Goal: Use online tool/utility: Utilize a website feature to perform a specific function

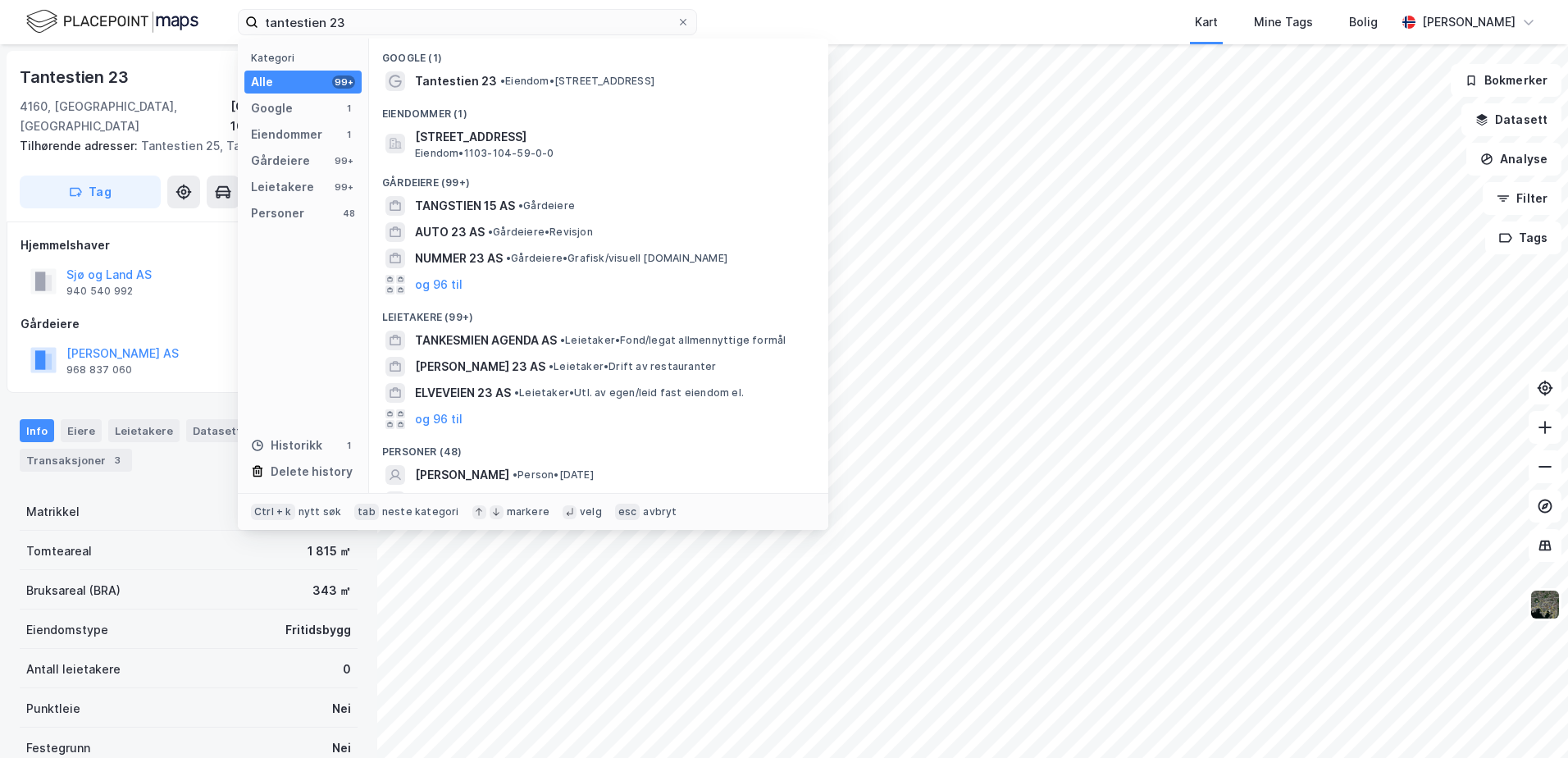
click at [176, 24] on div "tantestien 23 Kategori Alle 99+ Google 1 Eiendommer 1 Gårdeiere 99+ Leietakere …" at bounding box center [784, 22] width 1568 height 44
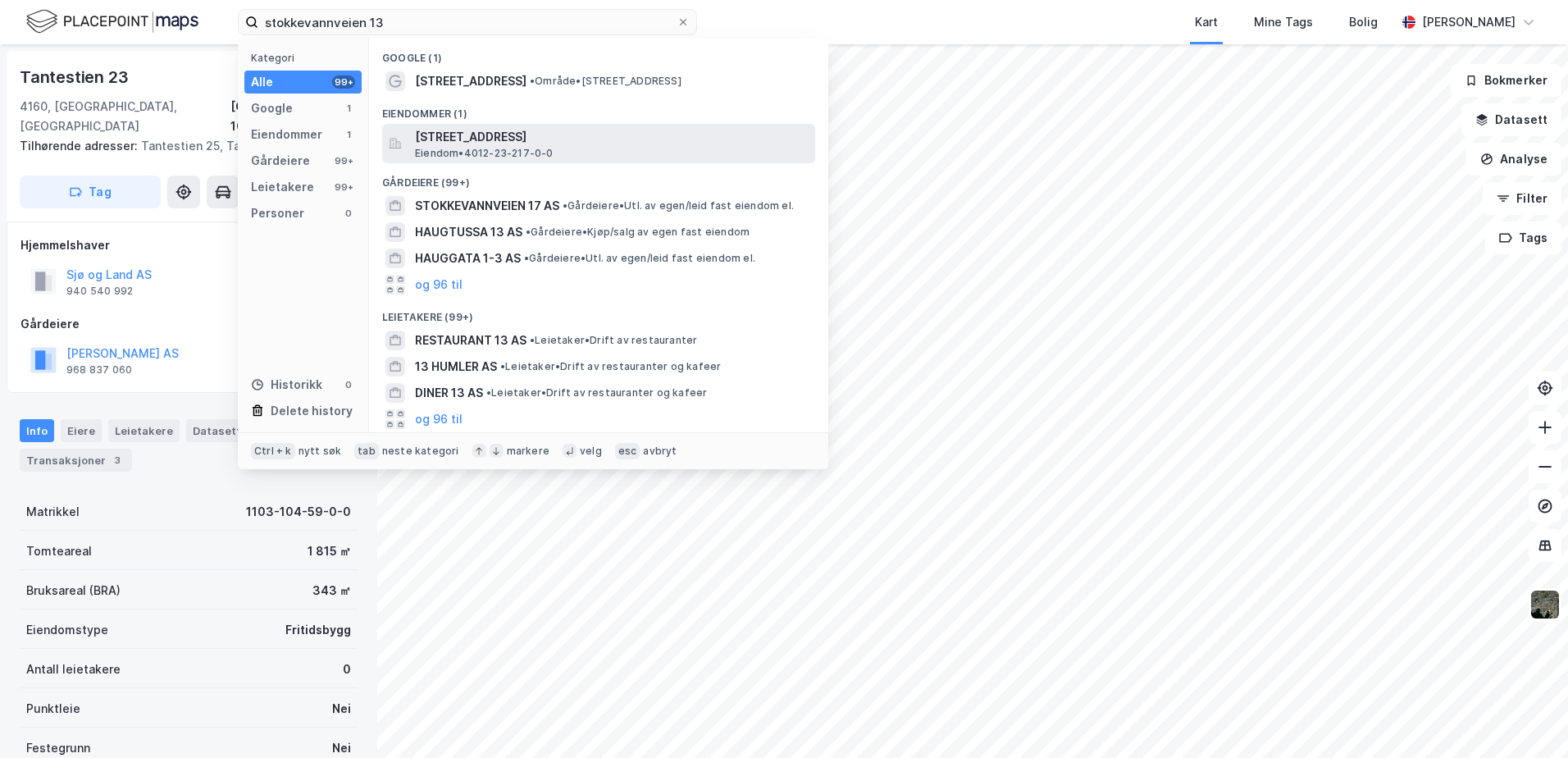
type input "stokkevannveien 13"
click at [463, 140] on span "[STREET_ADDRESS]" at bounding box center [612, 137] width 394 height 20
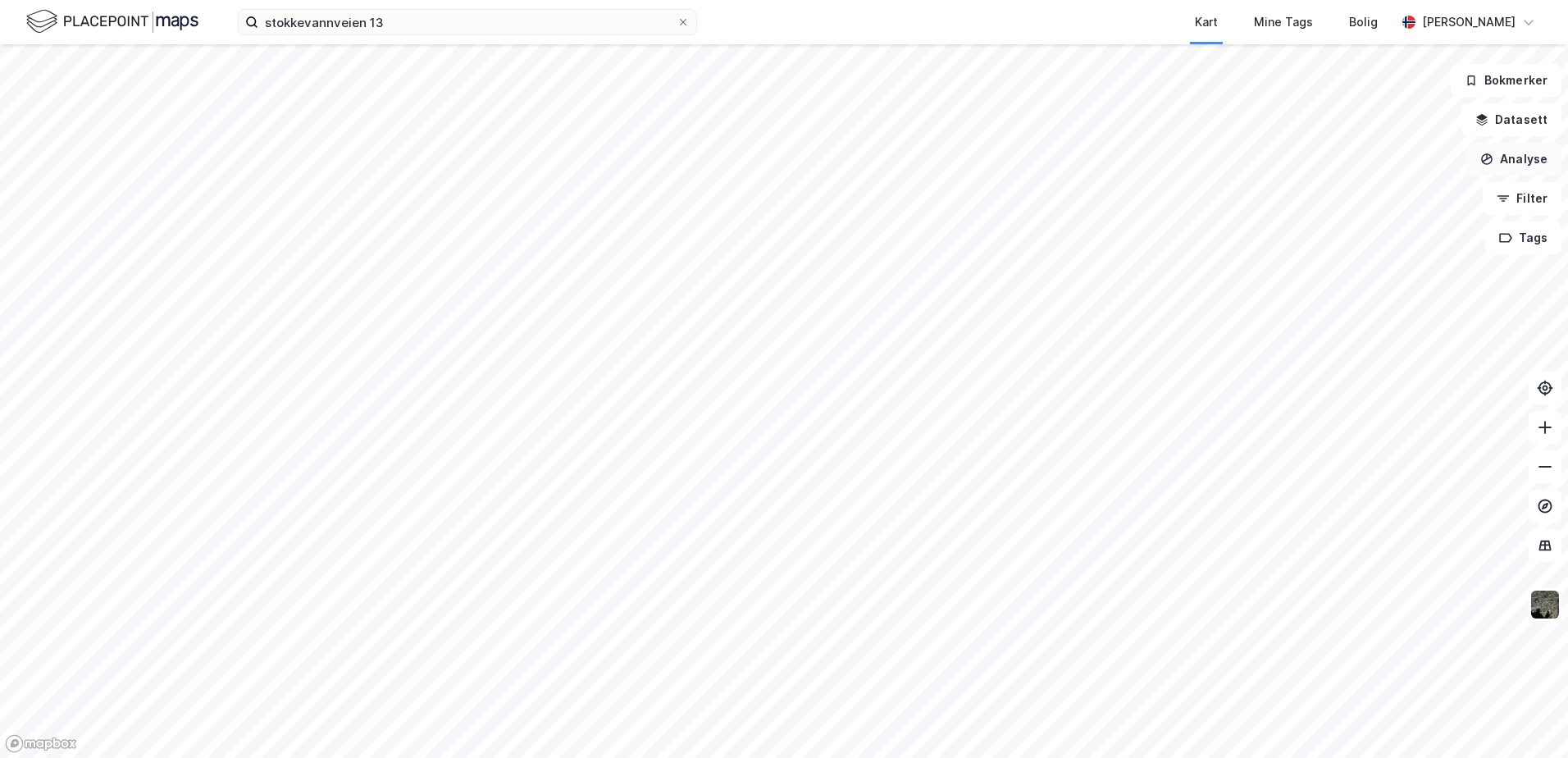
click at [1523, 159] on button "Analyse" at bounding box center [1514, 159] width 95 height 33
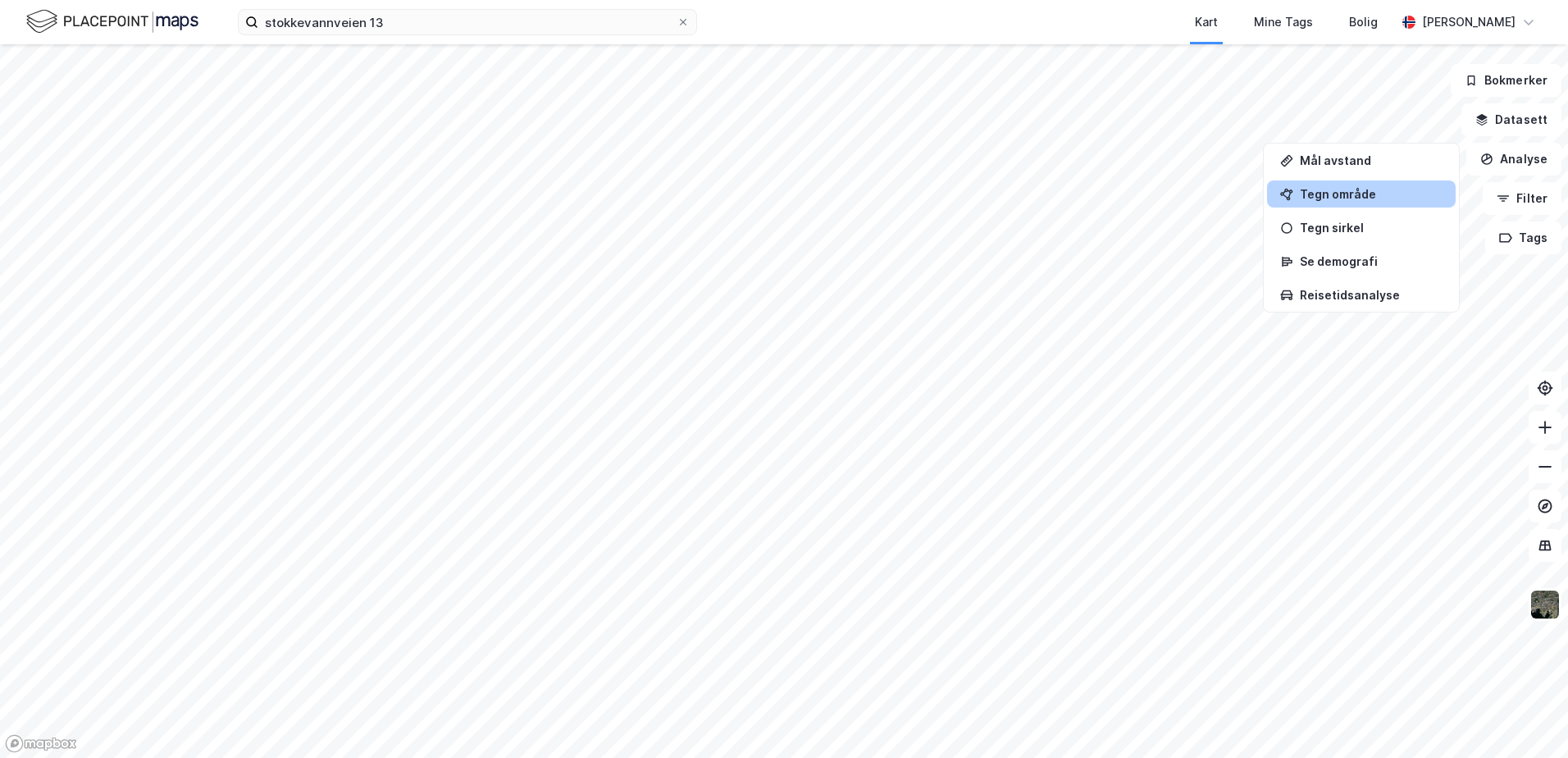
click at [1344, 200] on div "Tegn område" at bounding box center [1371, 193] width 143 height 14
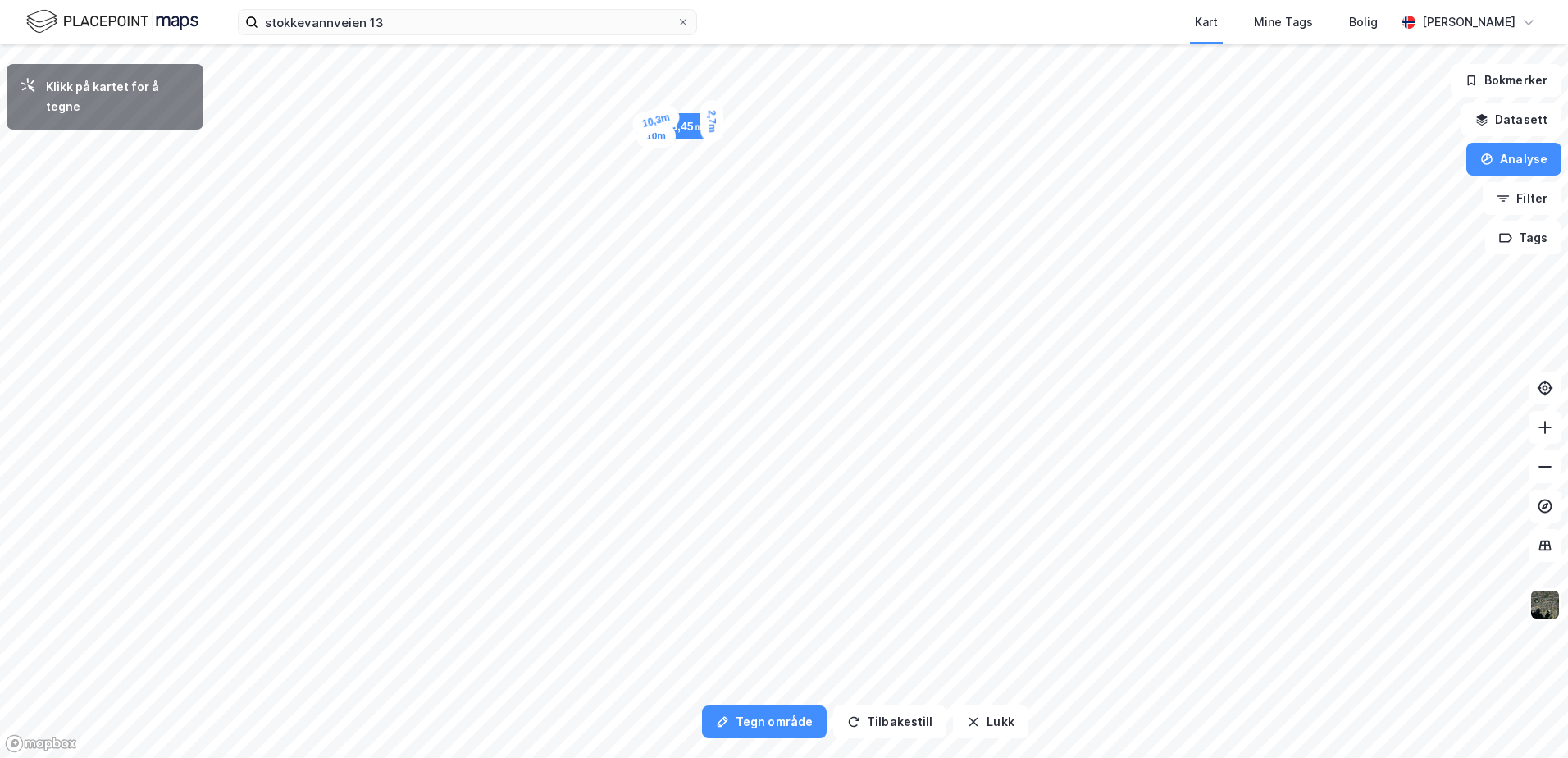
click at [712, 104] on div "2,7m" at bounding box center [711, 121] width 23 height 42
click at [786, 137] on div "3m" at bounding box center [786, 122] width 23 height 34
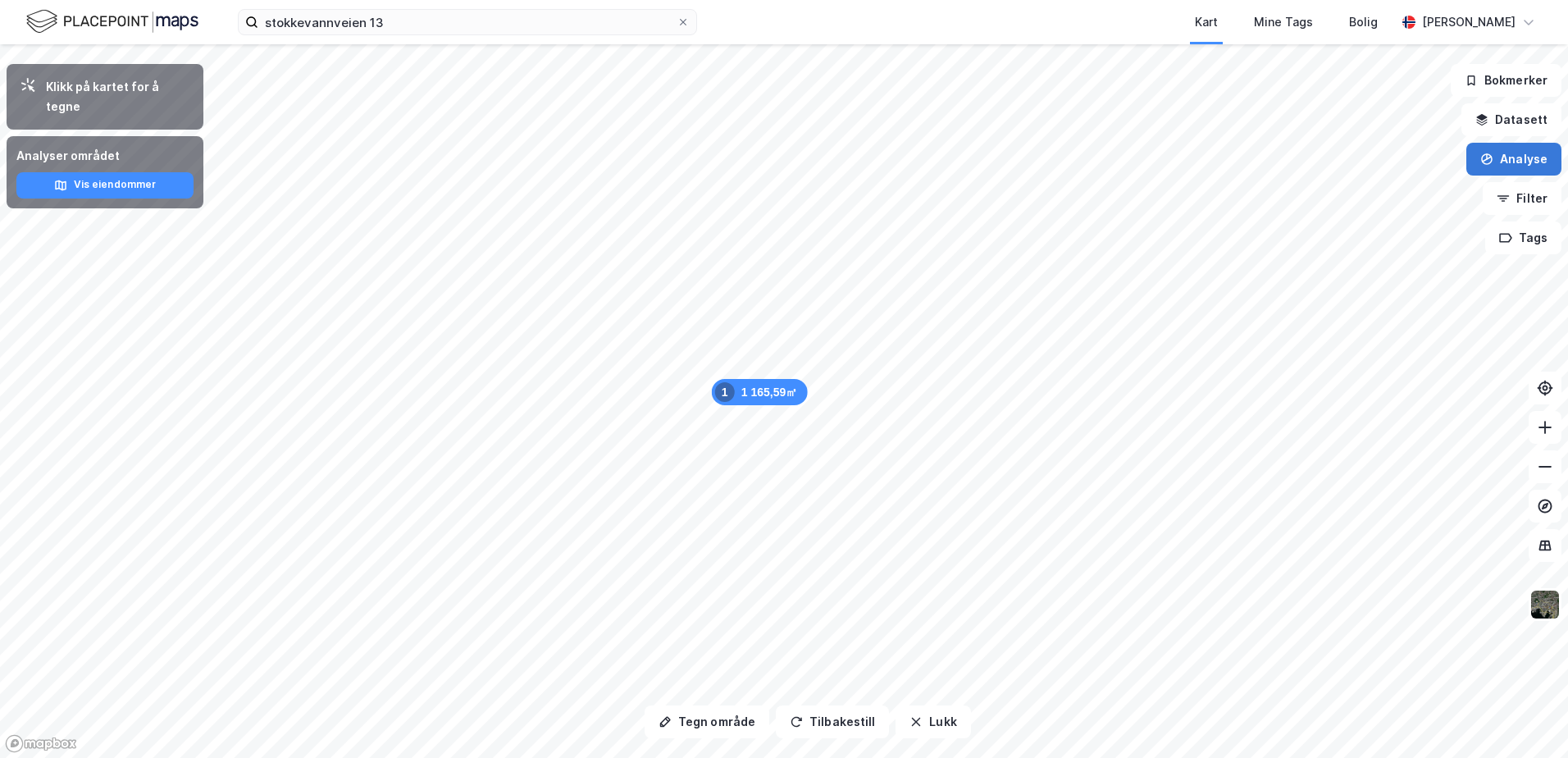
click at [1522, 153] on button "Analyse" at bounding box center [1514, 159] width 95 height 33
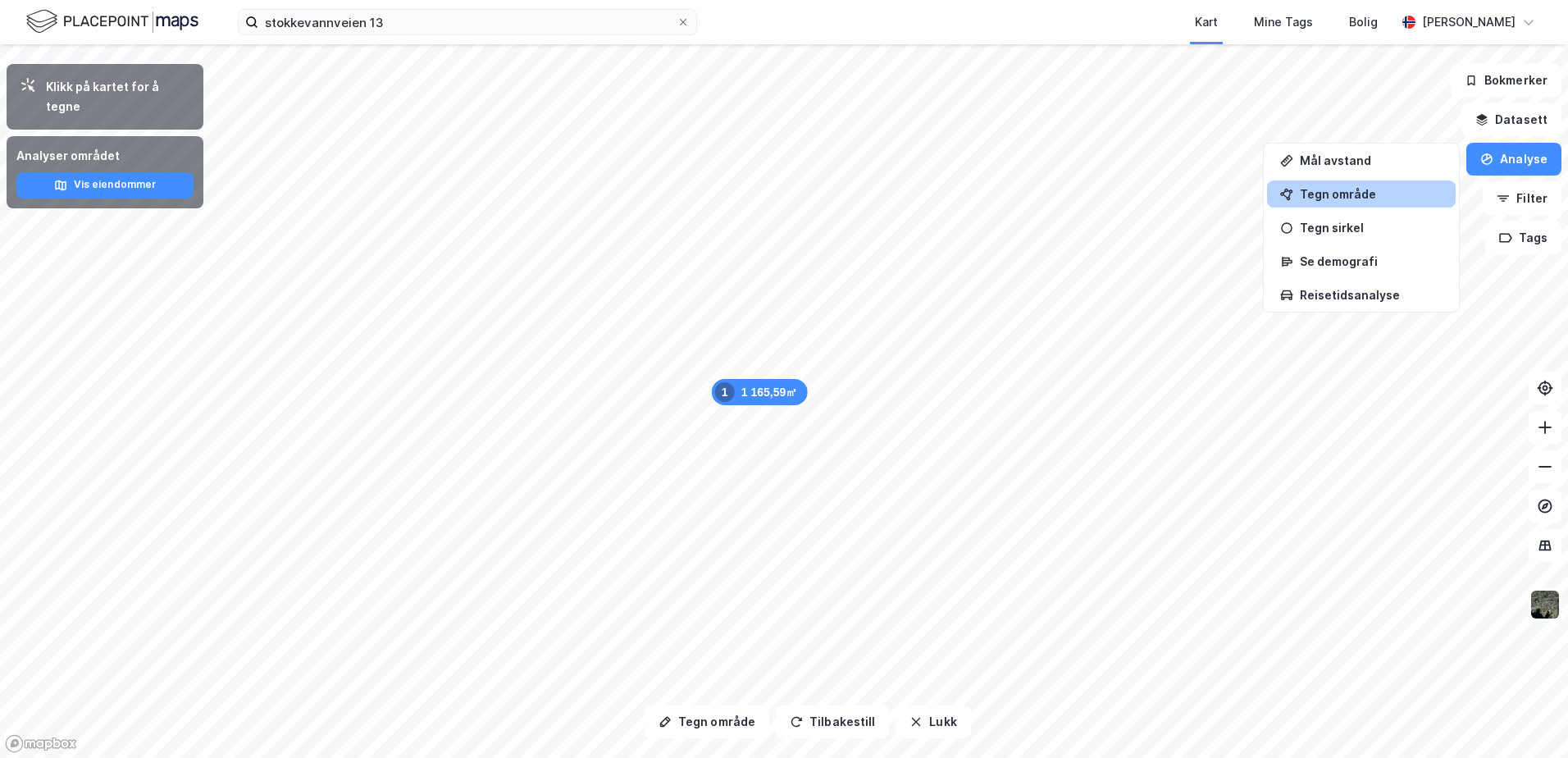
click at [1344, 187] on div "Tegn område" at bounding box center [1371, 193] width 143 height 14
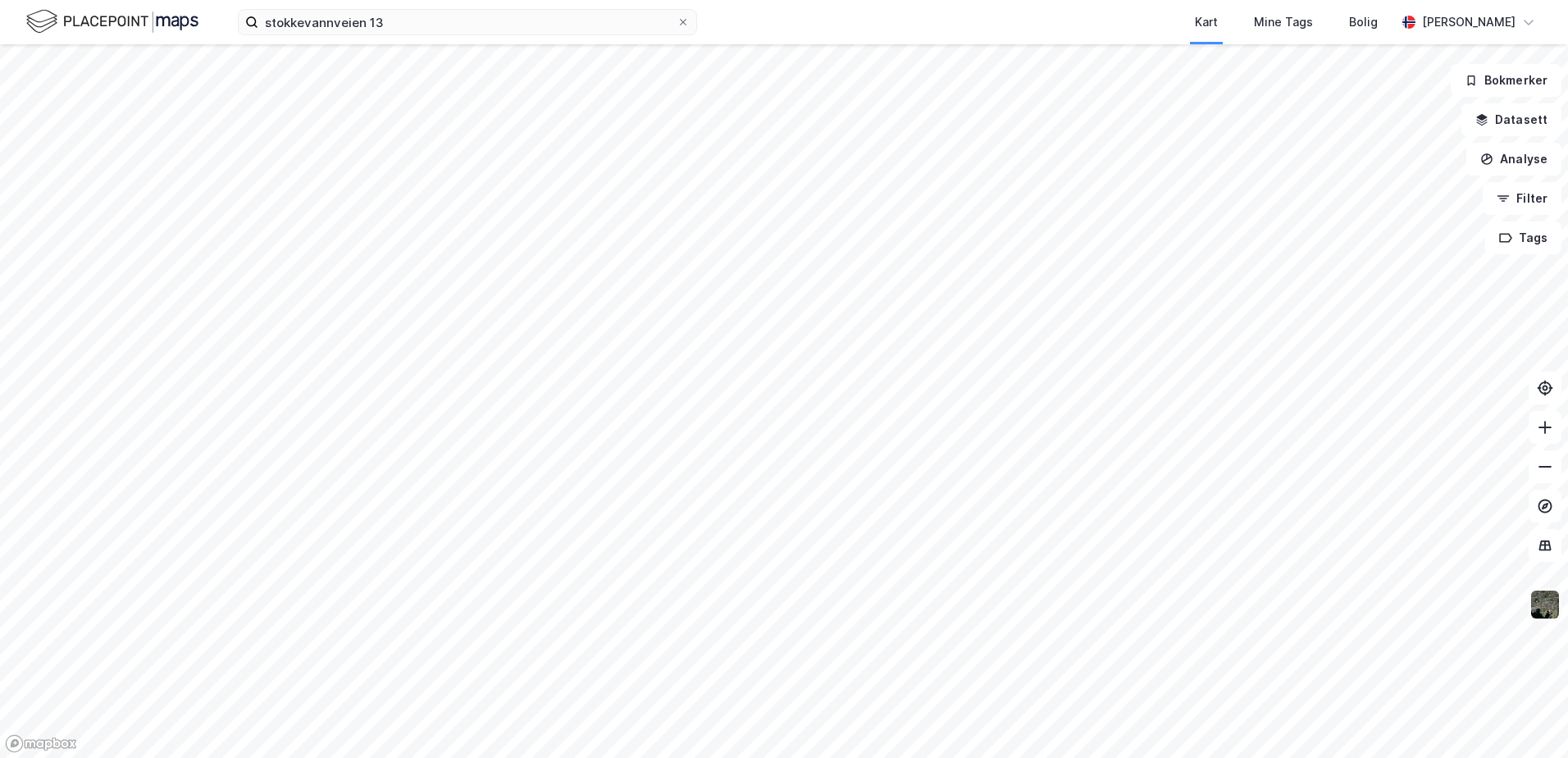
click at [1551, 601] on img at bounding box center [1545, 604] width 31 height 31
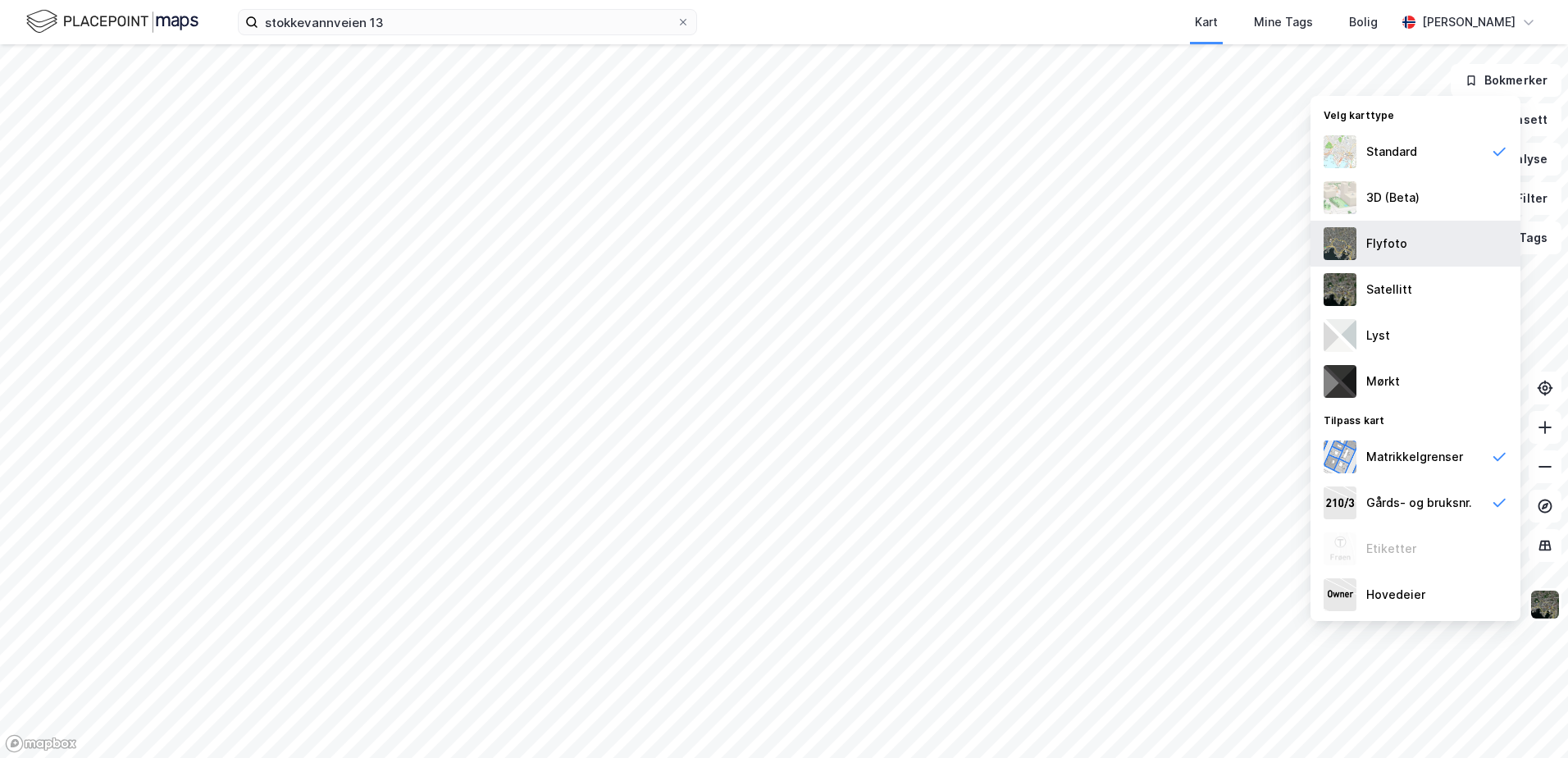
click at [1375, 248] on div "Flyfoto" at bounding box center [1386, 244] width 41 height 20
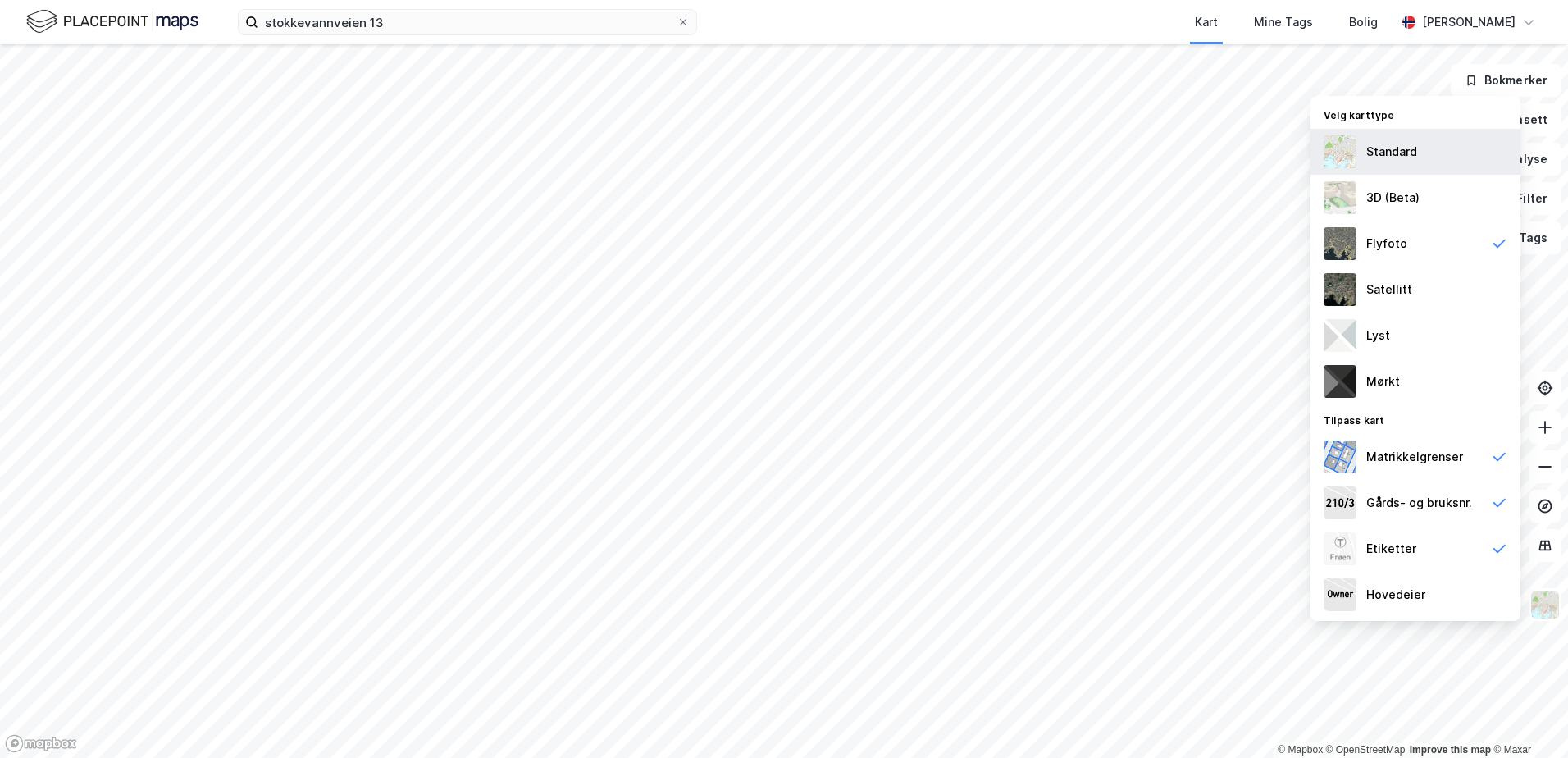
click at [1390, 147] on div "Standard" at bounding box center [1392, 152] width 51 height 20
click at [1536, 155] on button "Analyse" at bounding box center [1514, 159] width 95 height 33
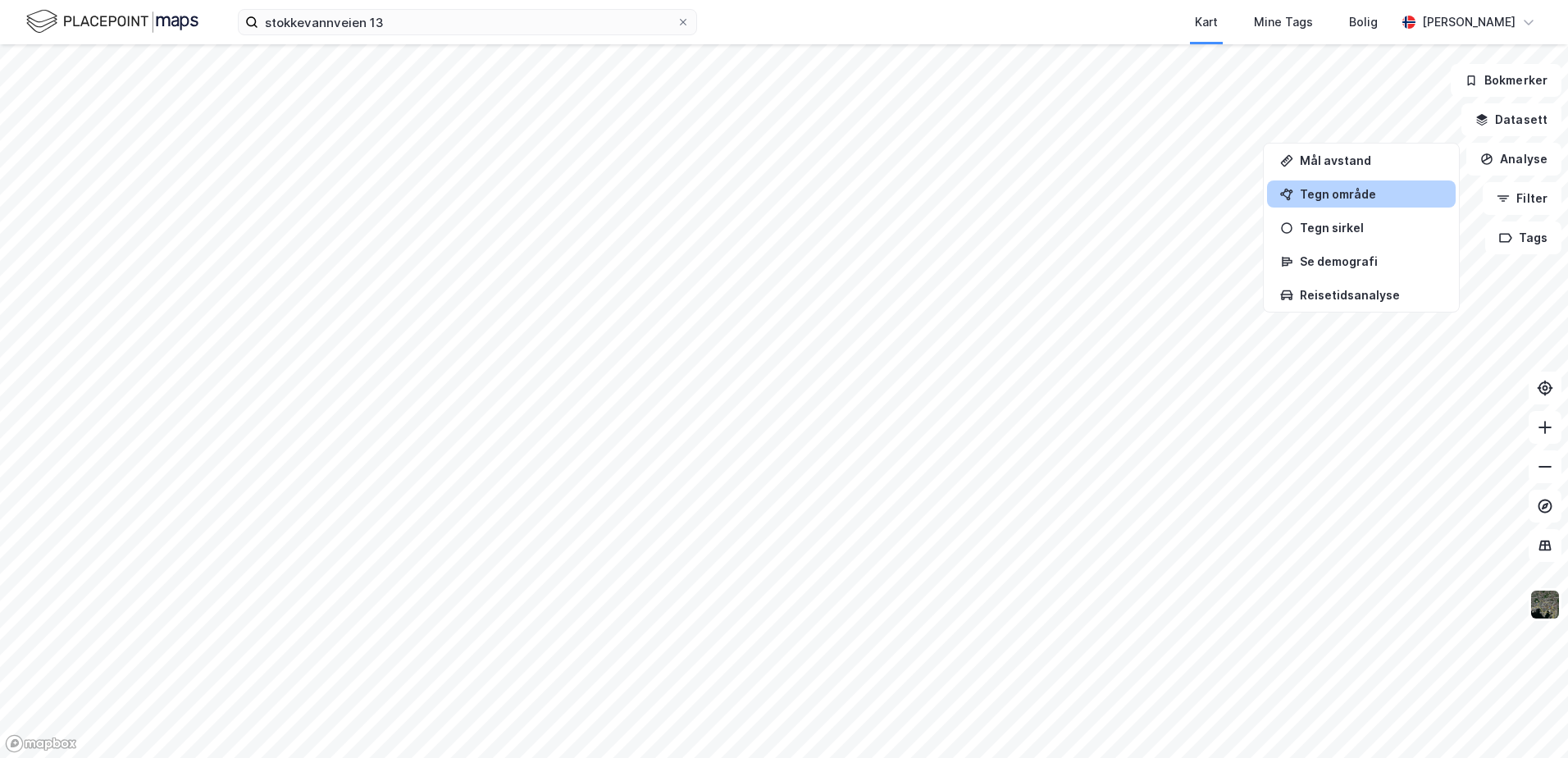
click at [1355, 195] on div "Tegn område" at bounding box center [1371, 193] width 143 height 14
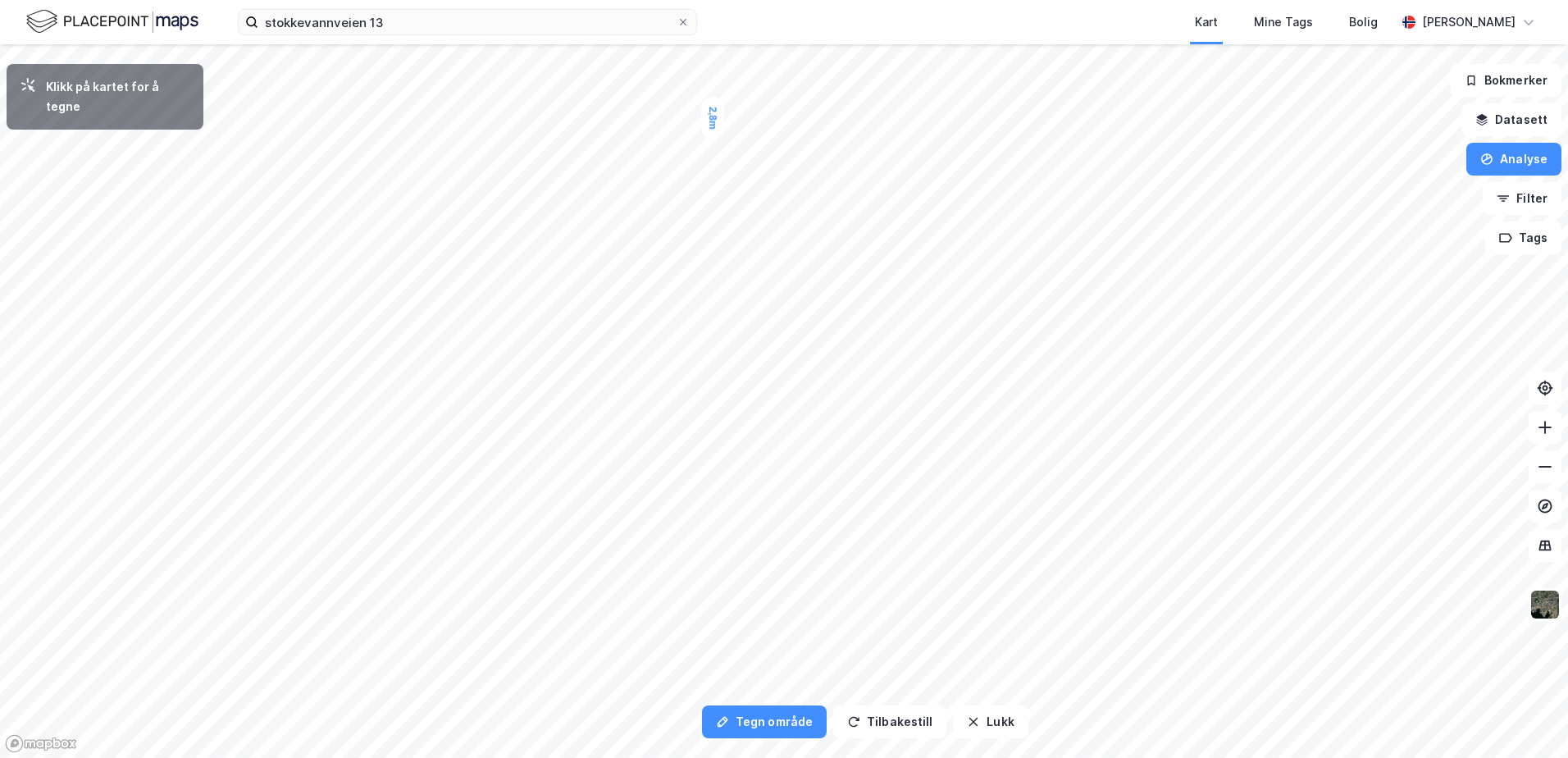
click at [713, 102] on div "2,8m" at bounding box center [712, 117] width 23 height 42
click at [785, 135] on div "2,7m" at bounding box center [785, 119] width 23 height 42
